Goal: Task Accomplishment & Management: Use online tool/utility

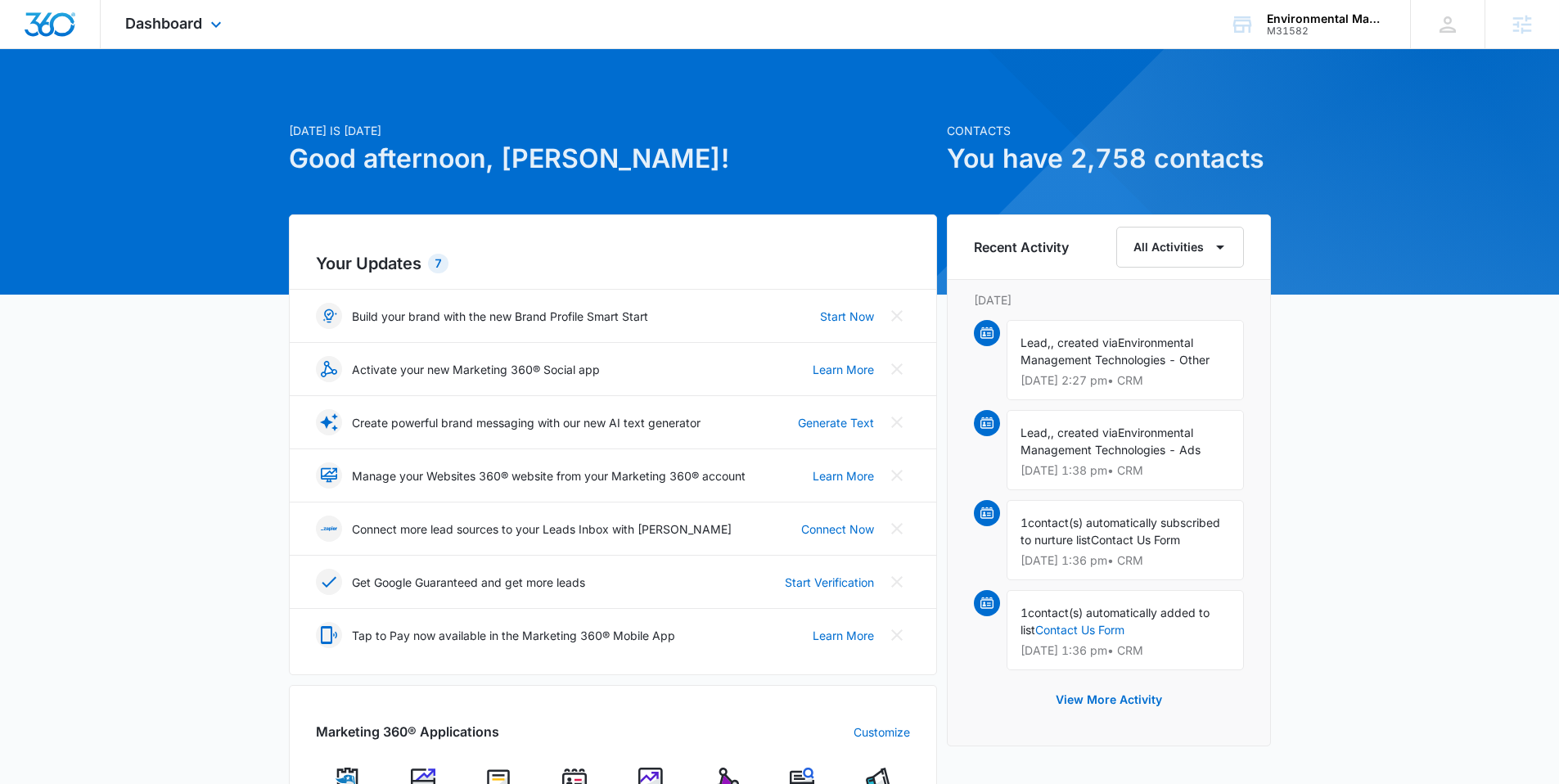
click at [147, 10] on div "Dashboard Apps Reputation Websites Forms CRM Email Social POS Content Ads Intel…" at bounding box center [176, 24] width 150 height 48
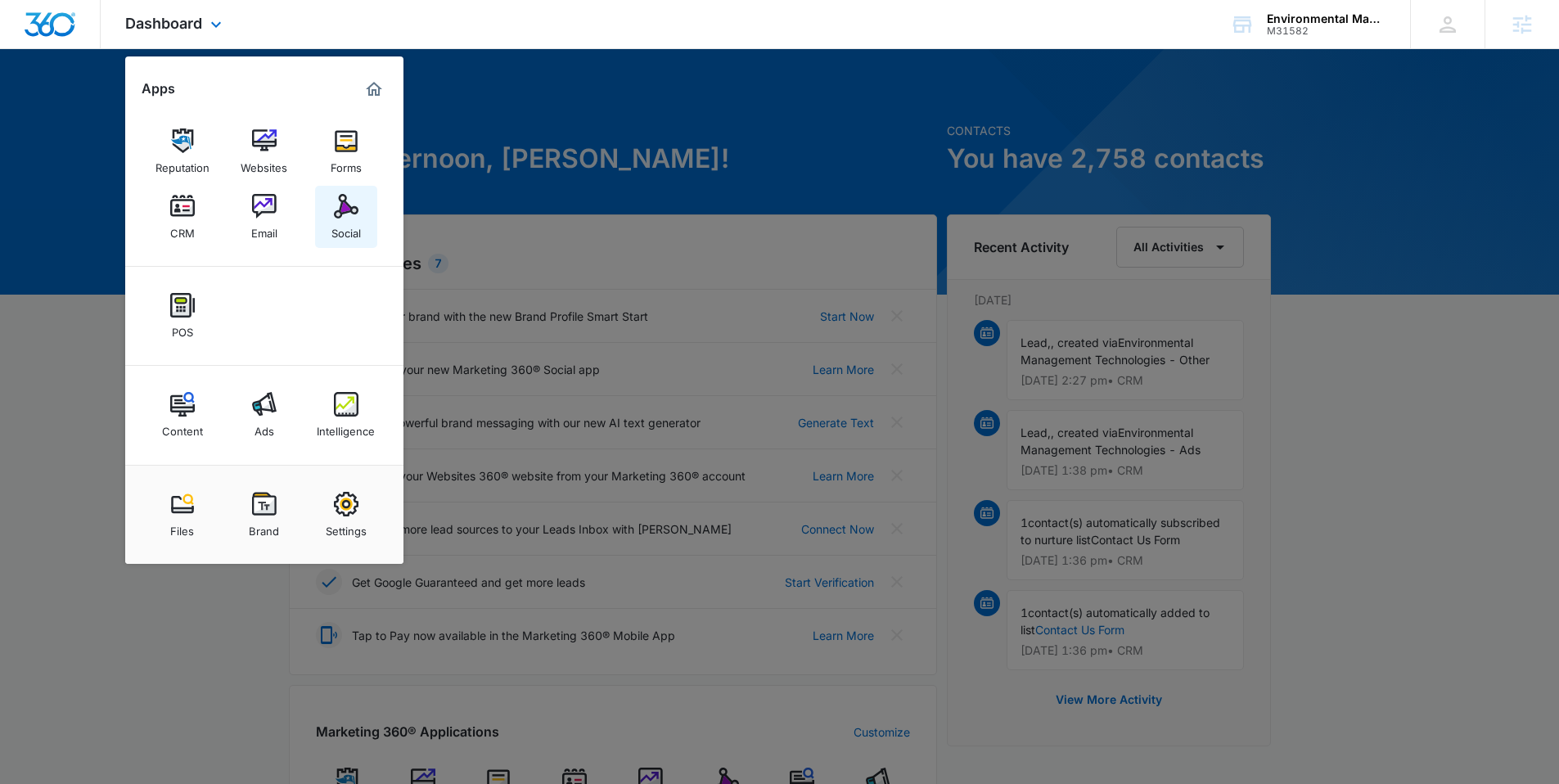
click at [357, 206] on img at bounding box center [346, 205] width 24 height 24
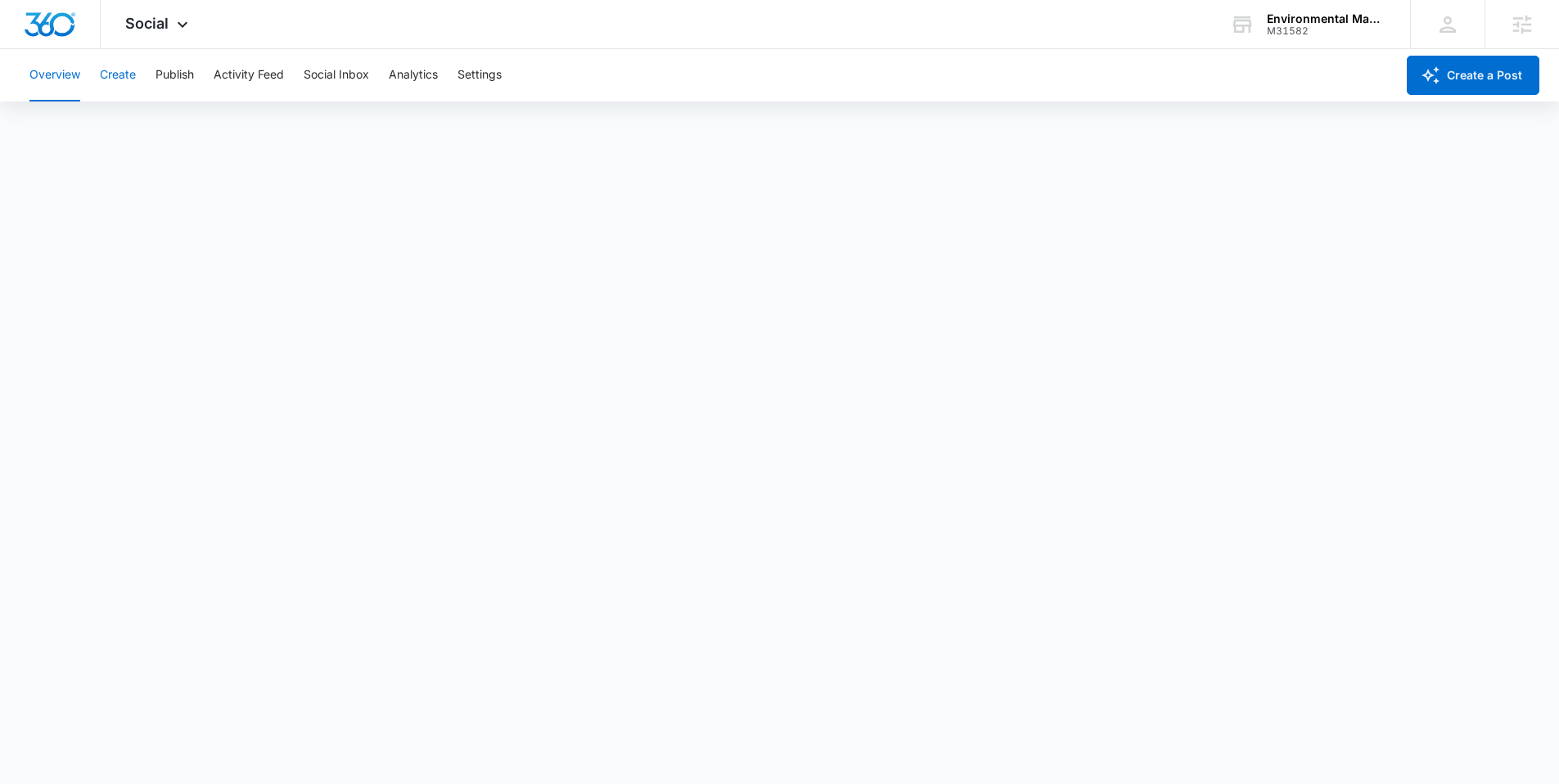
click at [122, 83] on button "Create" at bounding box center [118, 75] width 36 height 53
click at [175, 133] on button "Approvals" at bounding box center [159, 125] width 54 height 46
